Goal: Communication & Community: Ask a question

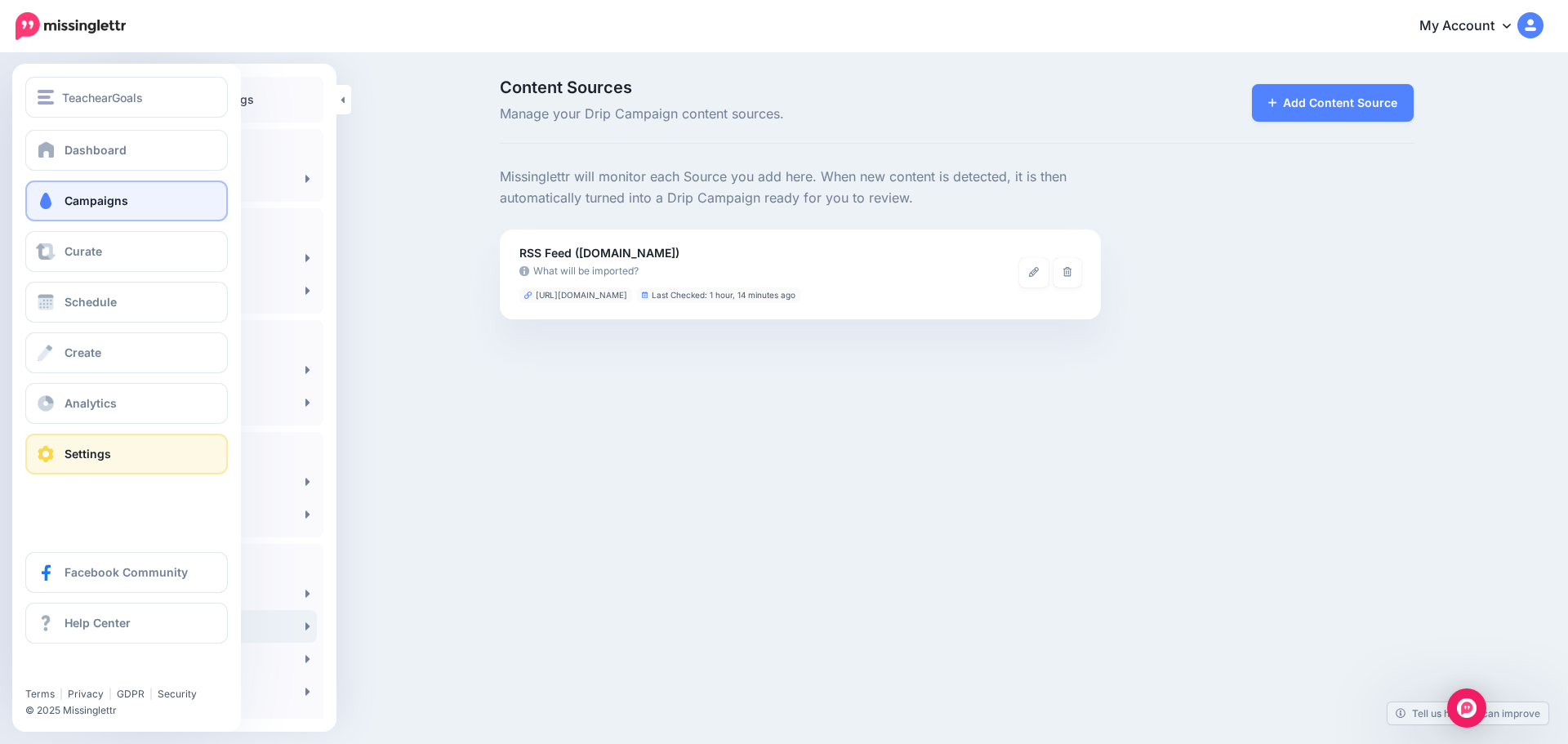
click at [85, 200] on span "Campaigns" at bounding box center [96, 200] width 64 height 14
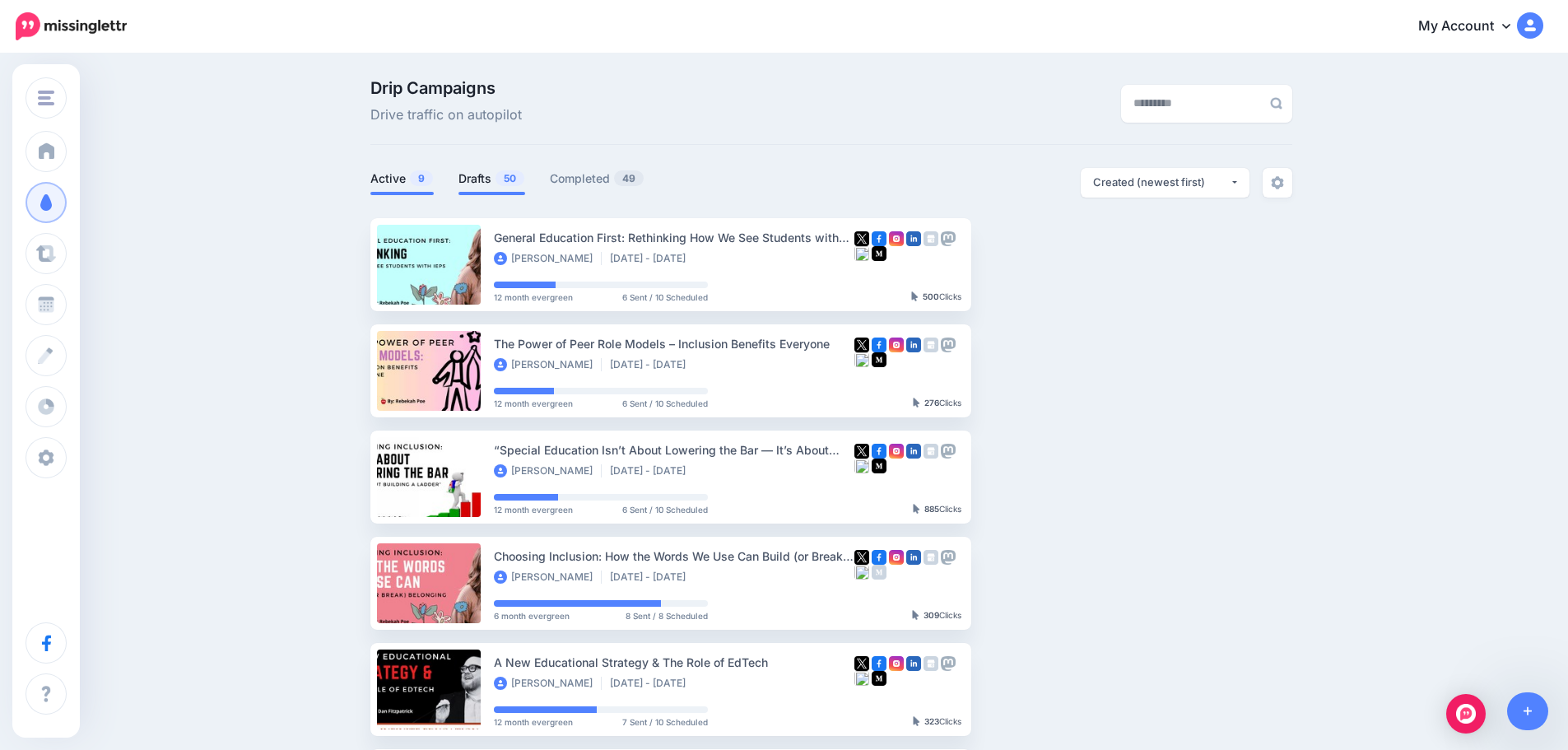
click at [497, 175] on link "Drafts 50" at bounding box center [491, 178] width 67 height 20
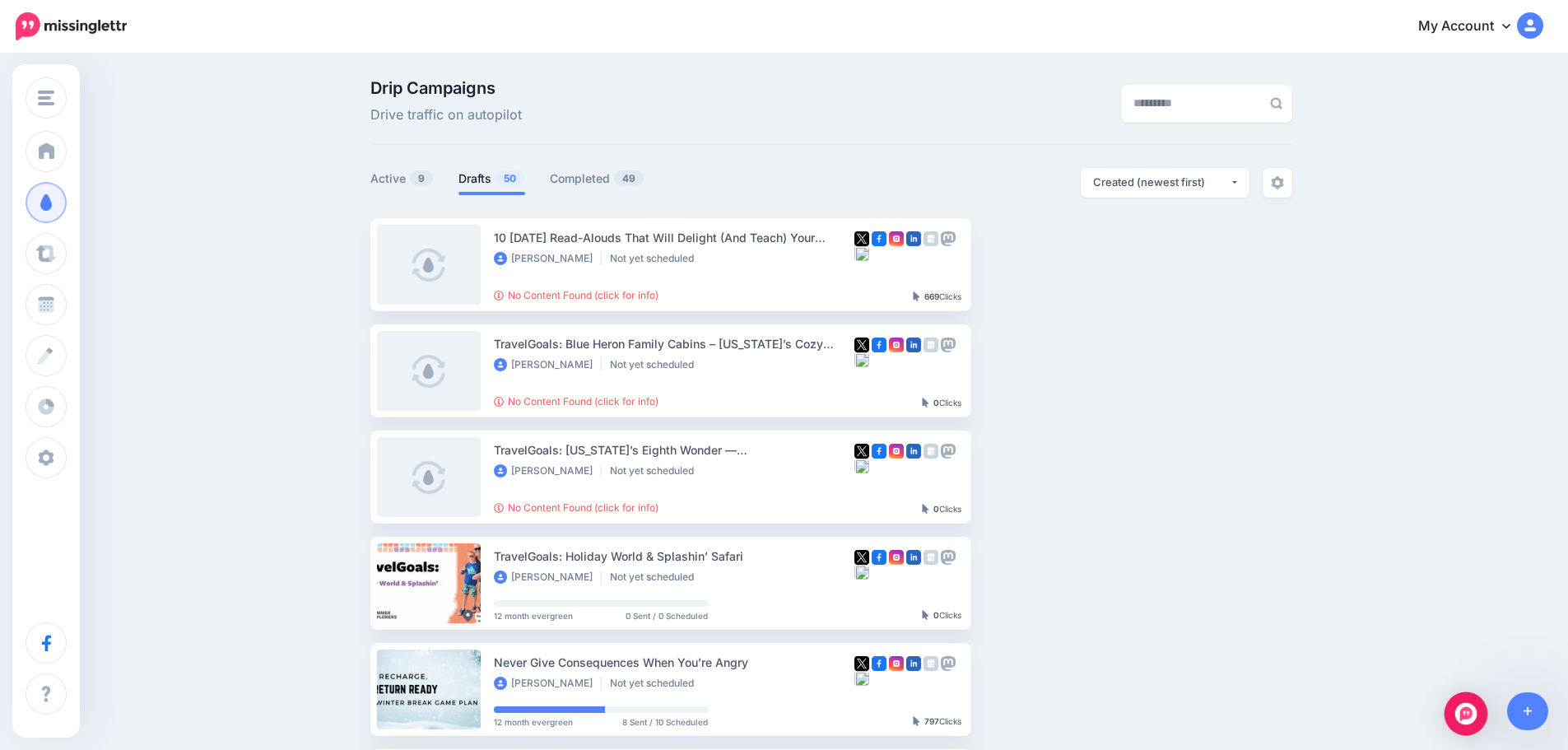
click at [1472, 718] on img "Open Intercom Messenger" at bounding box center [1465, 713] width 22 height 22
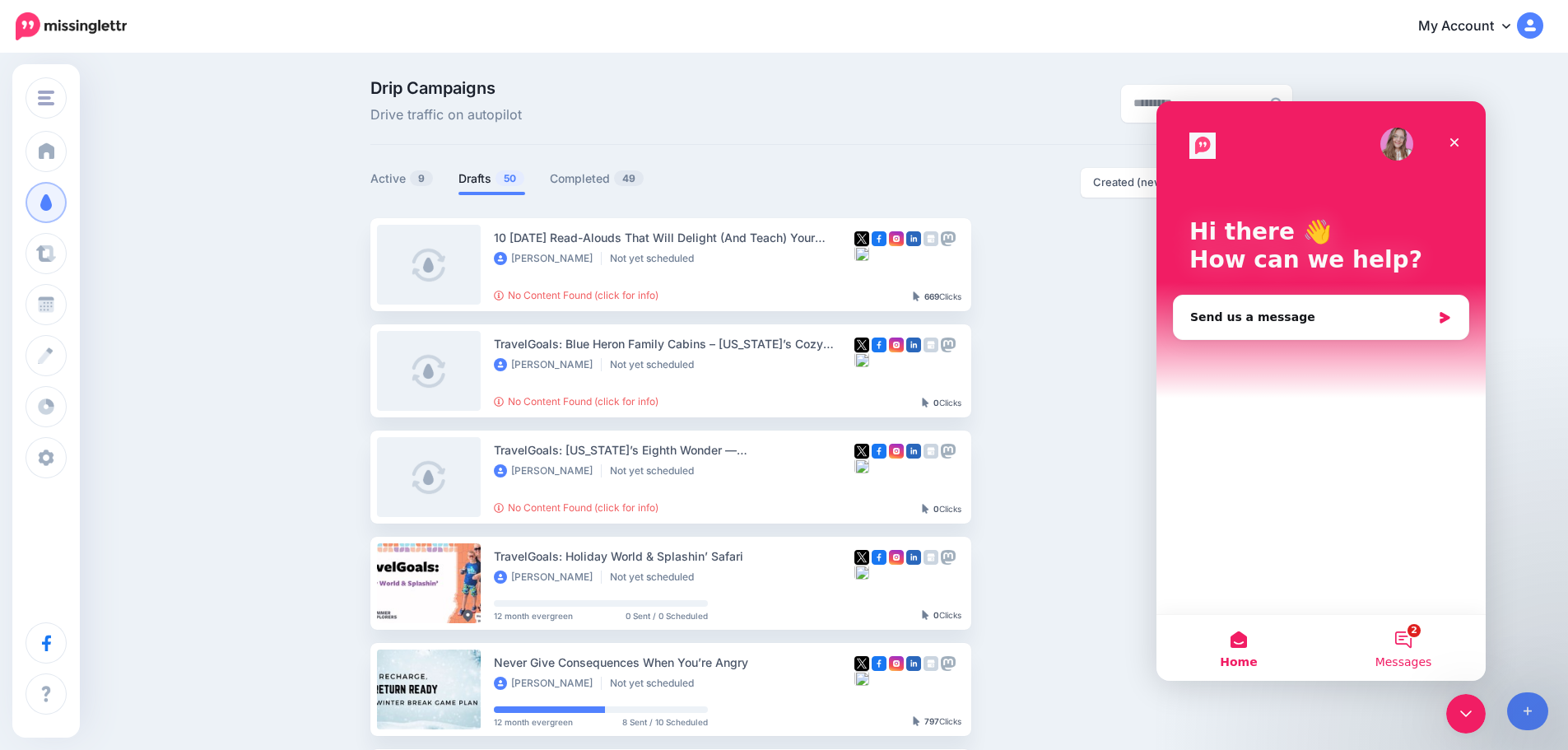
click at [1408, 644] on button "2 Messages" at bounding box center [1403, 647] width 165 height 66
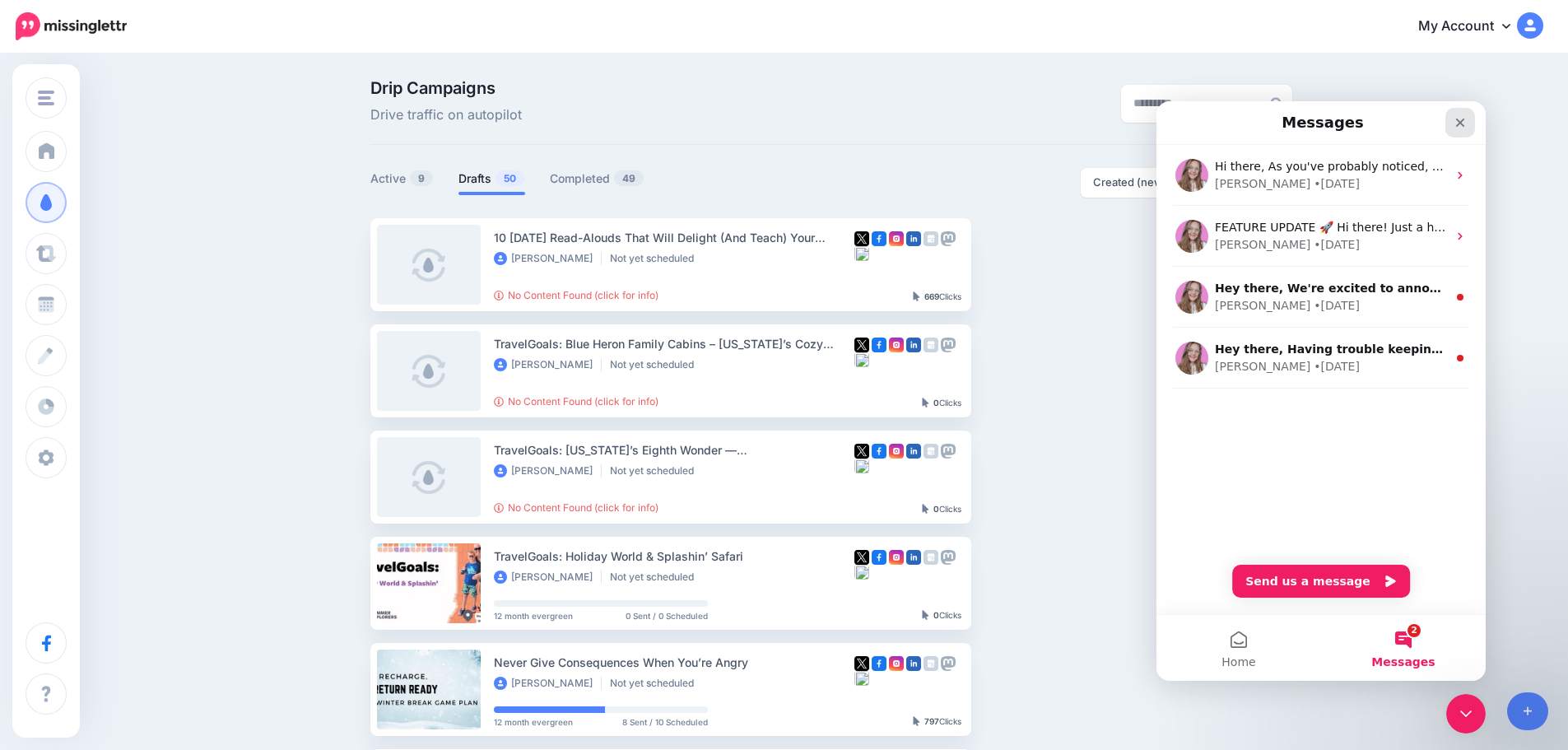
click at [1463, 116] on icon "Close" at bounding box center [1460, 122] width 13 height 13
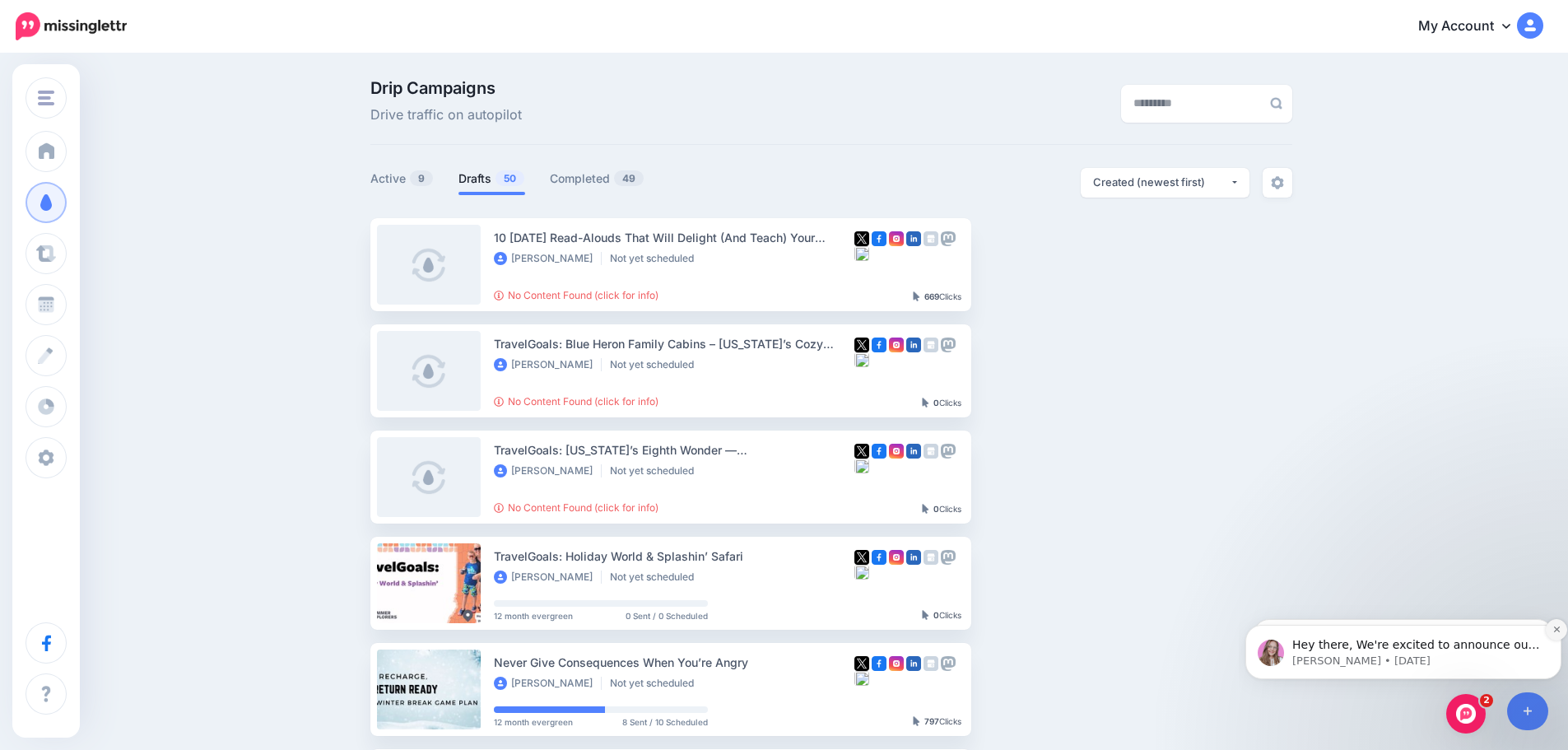
click at [1555, 628] on icon "Dismiss notification" at bounding box center [1557, 629] width 9 height 9
click at [1555, 638] on button "Dismiss notification" at bounding box center [1556, 629] width 22 height 22
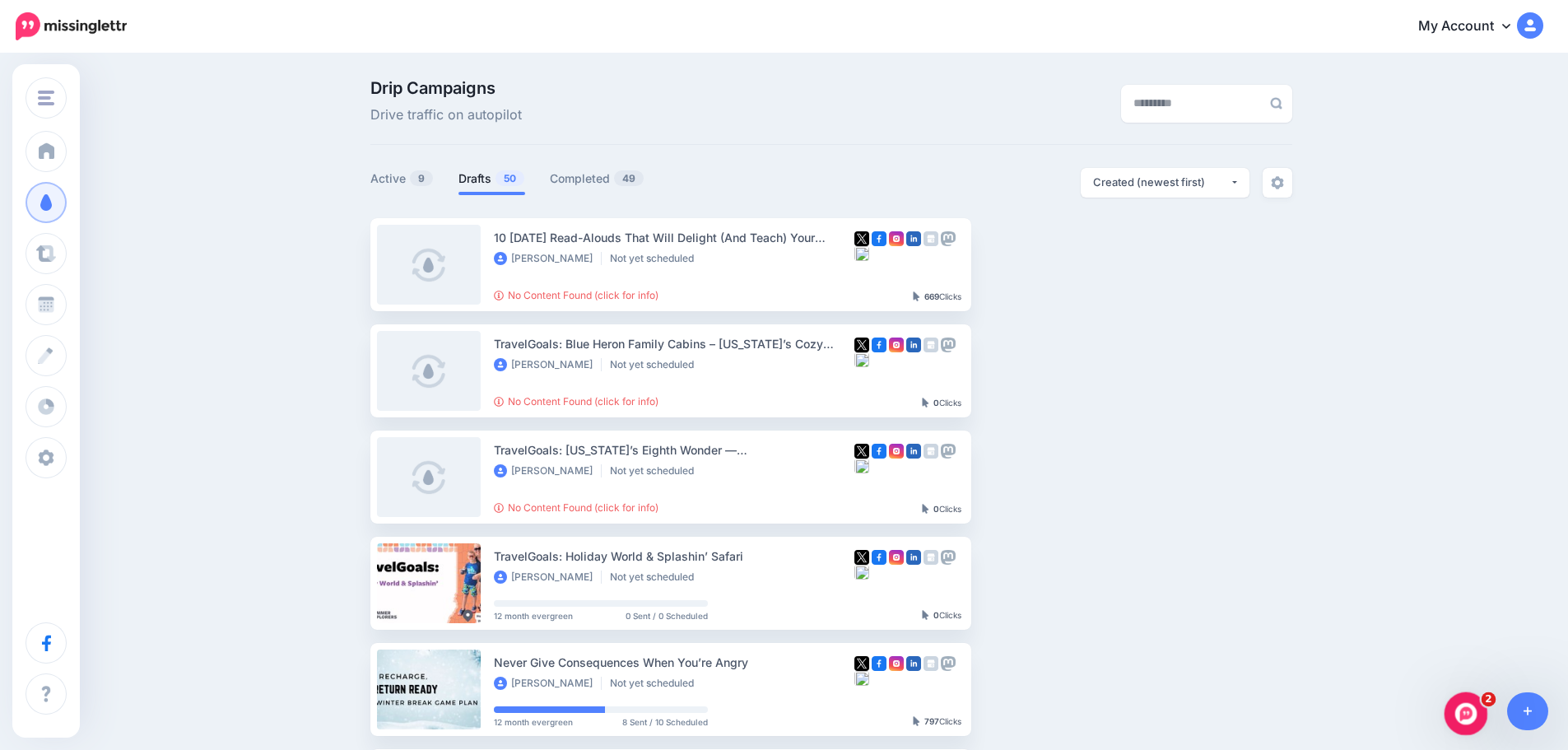
click at [1463, 714] on icon "Open Intercom Messenger" at bounding box center [1463, 710] width 27 height 27
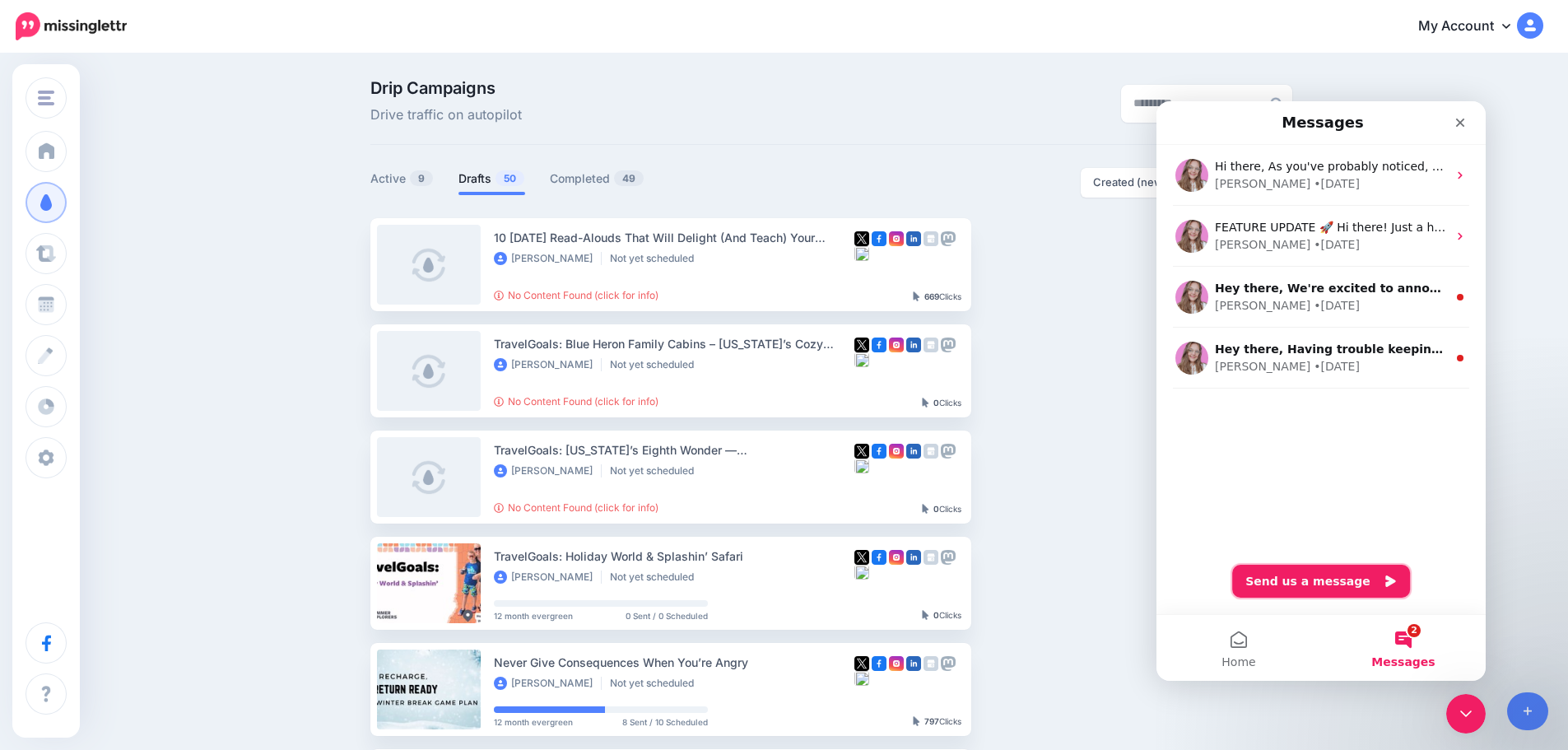
click at [1273, 580] on button "Send us a message" at bounding box center [1320, 580] width 178 height 33
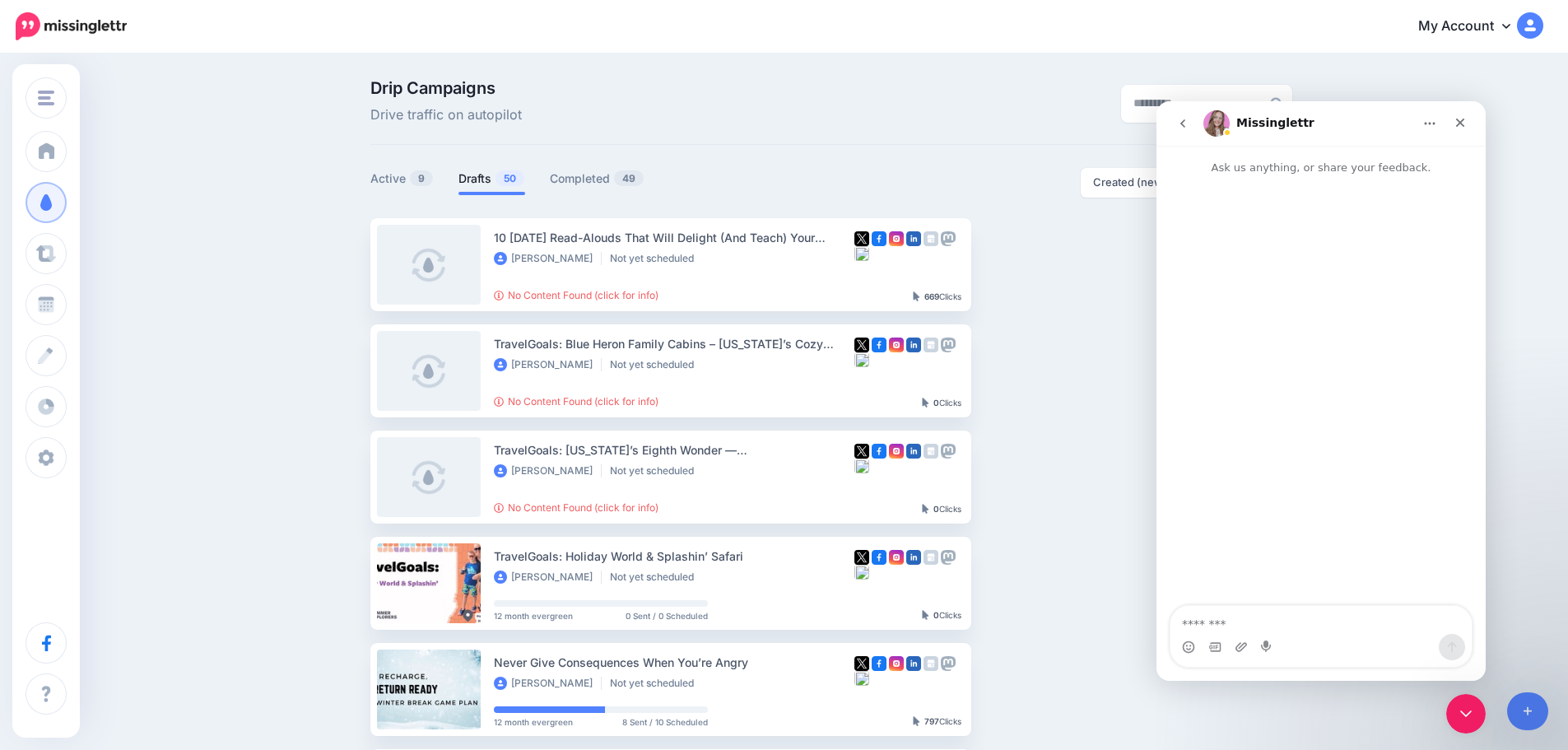
click at [1243, 620] on textarea "Message…" at bounding box center [1321, 620] width 302 height 28
type textarea "**********"
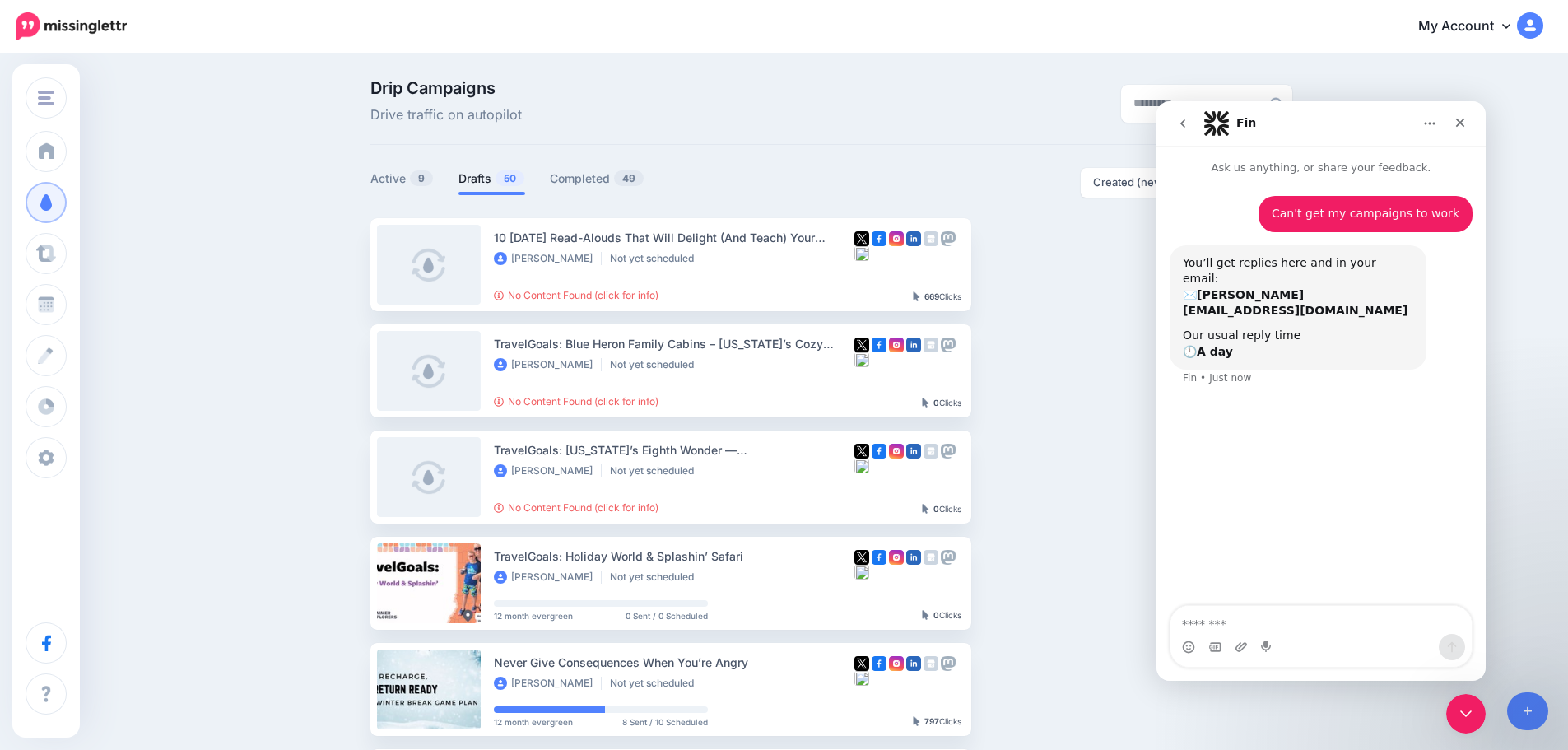
type textarea "*"
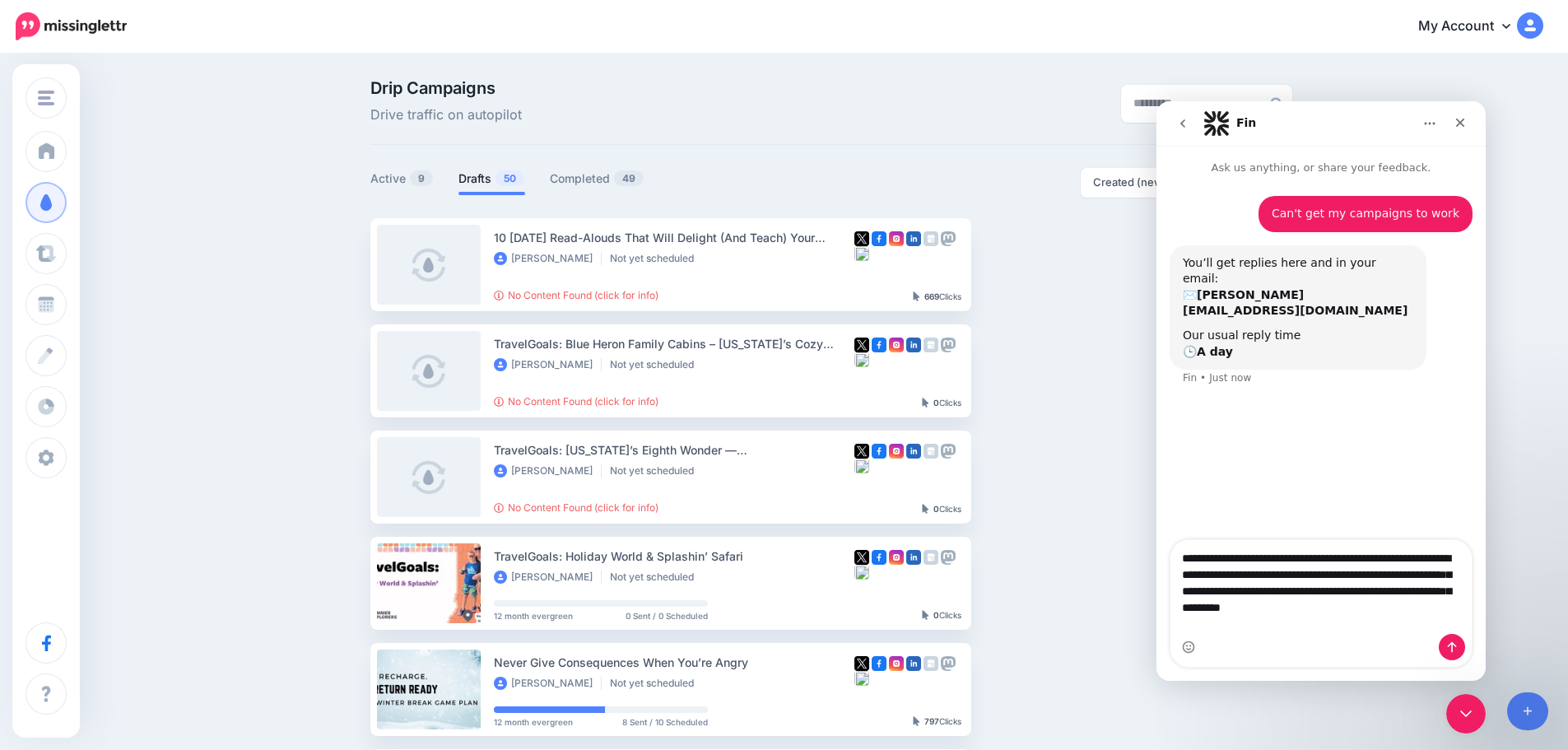
type textarea "**********"
